Goal: Subscribe to service/newsletter

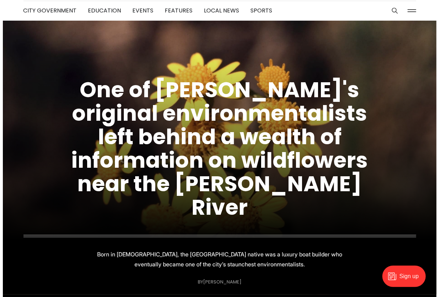
scroll to position [36, 0]
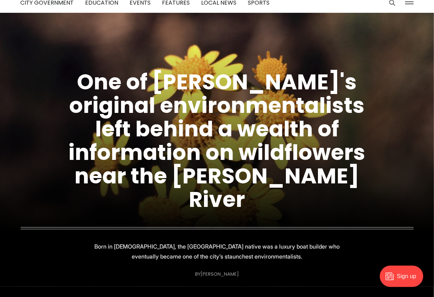
click at [393, 271] on div "Sign up" at bounding box center [400, 275] width 43 height 21
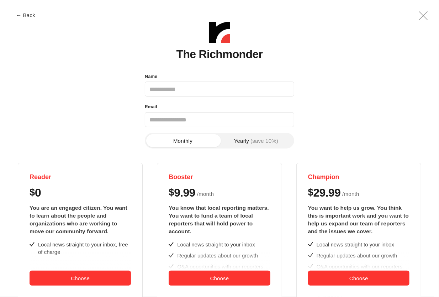
scroll to position [0, 0]
click at [59, 278] on button "Choose" at bounding box center [80, 277] width 101 height 15
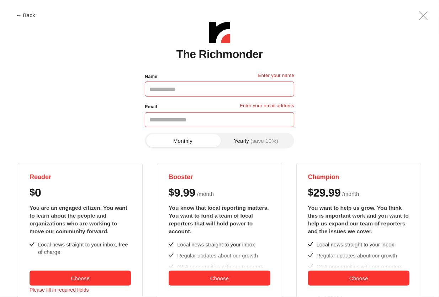
click at [199, 83] on input "Name" at bounding box center [219, 88] width 149 height 15
type input "**********"
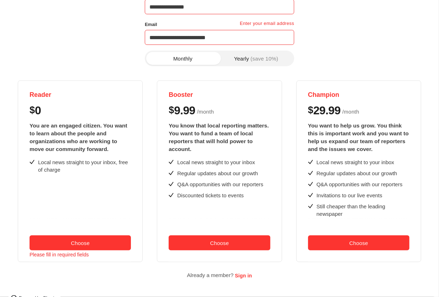
scroll to position [96, 0]
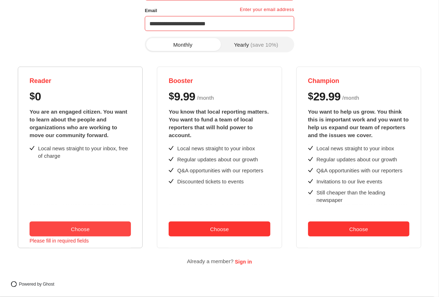
type input "**********"
click at [79, 229] on button "Choose" at bounding box center [80, 228] width 101 height 15
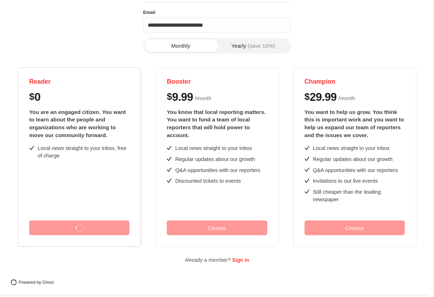
scroll to position [0, 0]
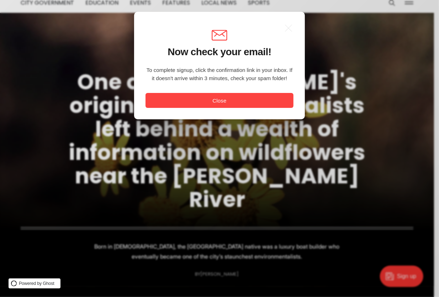
click at [199, 99] on button "Close" at bounding box center [220, 100] width 148 height 15
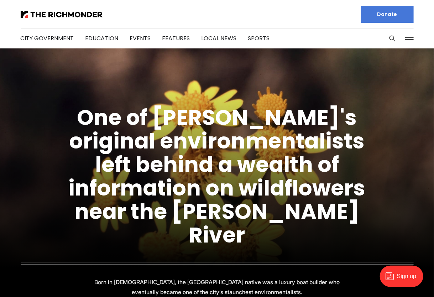
click at [413, 37] on button at bounding box center [409, 38] width 11 height 11
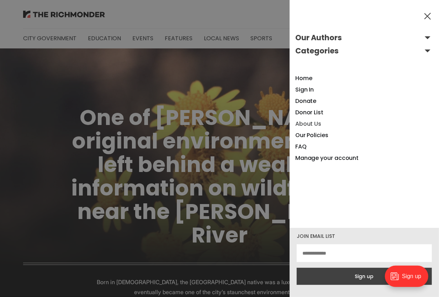
click at [308, 123] on link "About Us" at bounding box center [308, 124] width 26 height 8
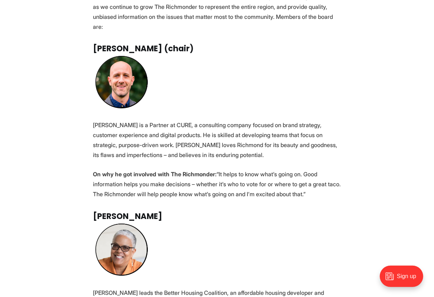
scroll to position [605, 0]
